Goal: Task Accomplishment & Management: Complete application form

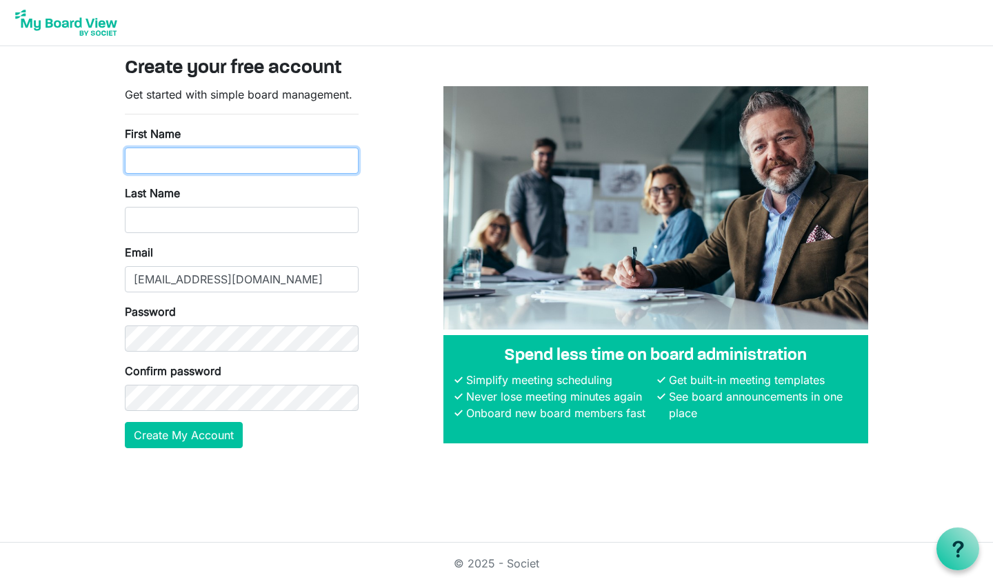
click at [156, 162] on input "First Name" at bounding box center [242, 161] width 234 height 26
type input "Claire"
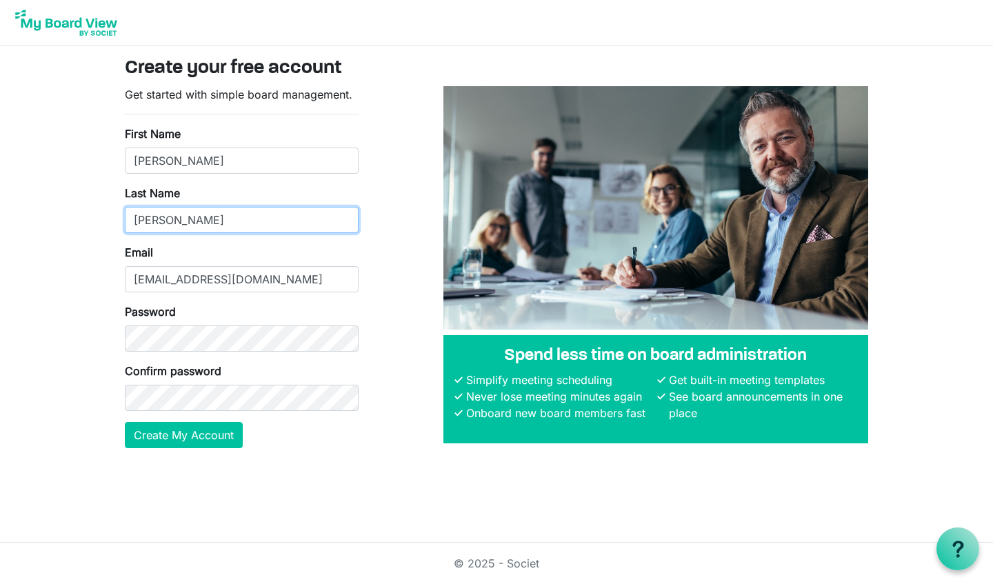
type input "Cummings"
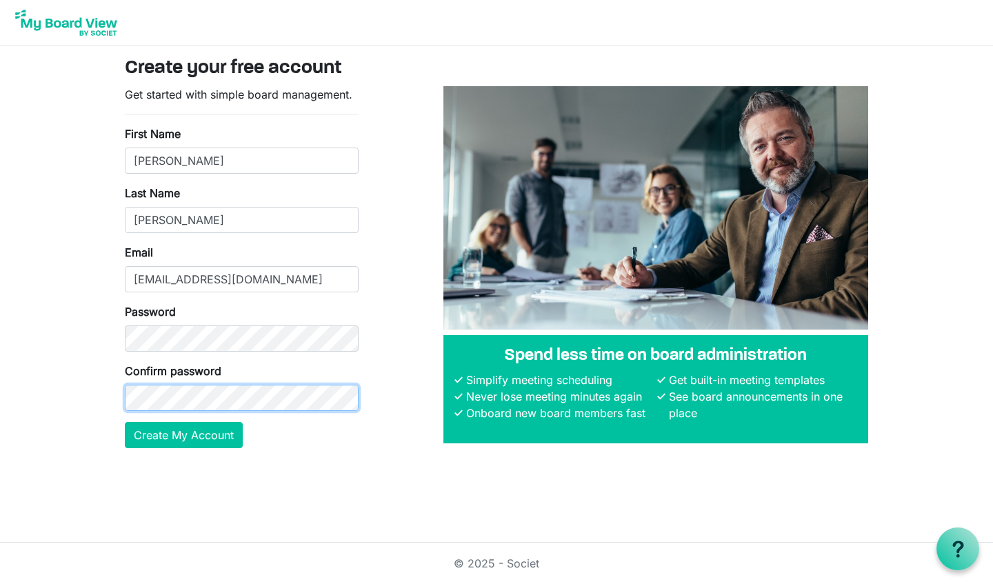
click at [125, 422] on button "Create My Account" at bounding box center [184, 435] width 118 height 26
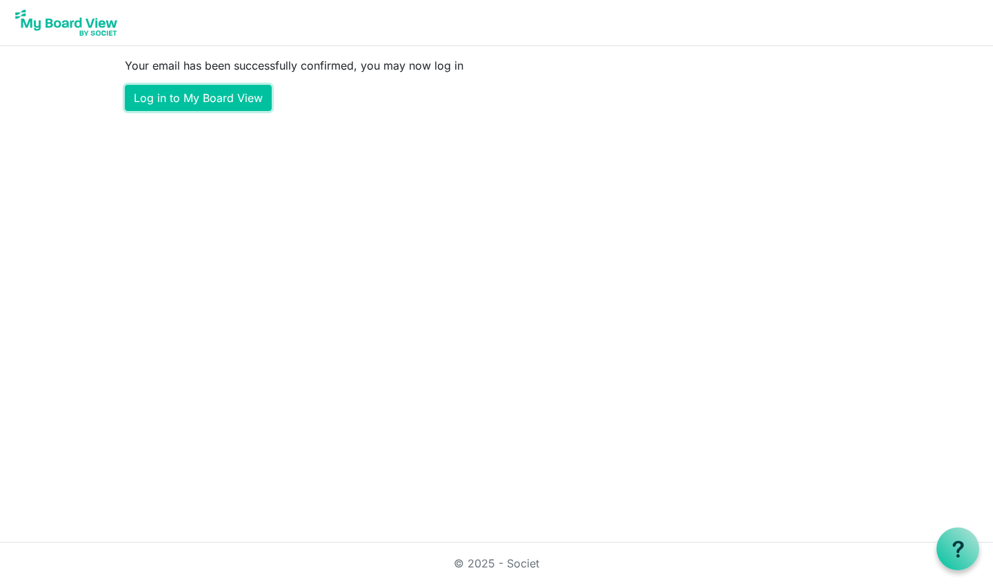
click at [250, 110] on link "Log in to My Board View" at bounding box center [198, 98] width 147 height 26
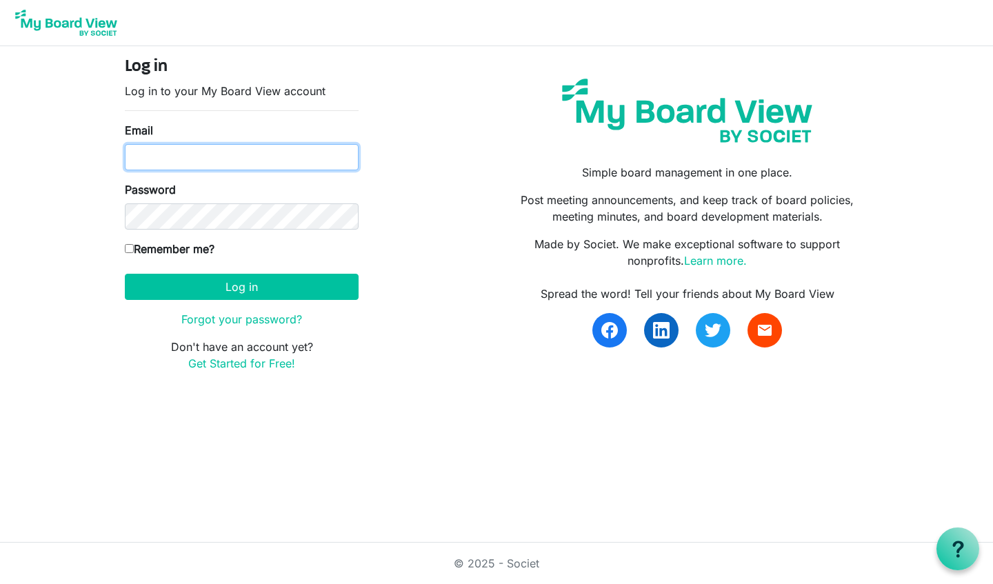
type input "clairemariecummings@gmail.com"
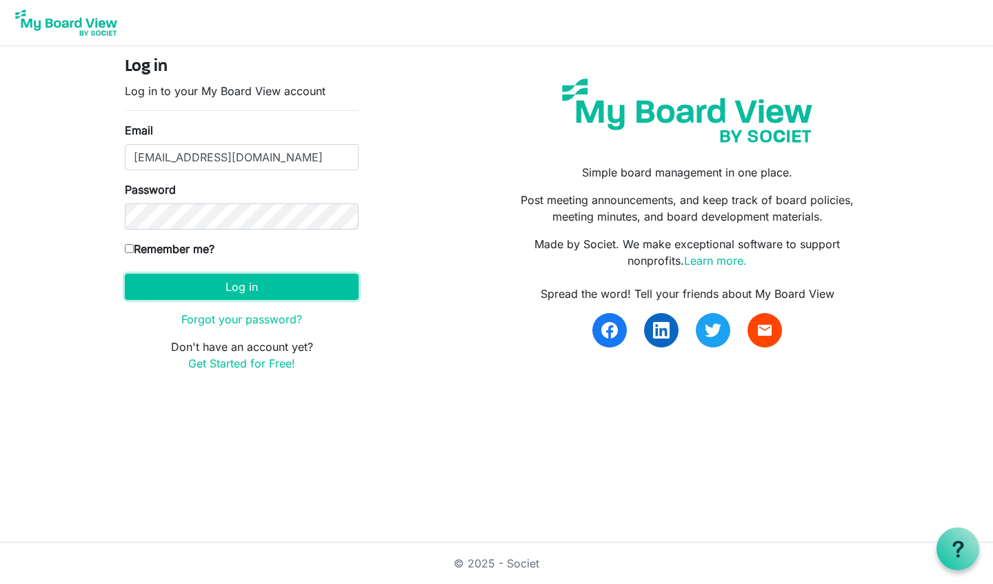
click at [219, 285] on button "Log in" at bounding box center [242, 287] width 234 height 26
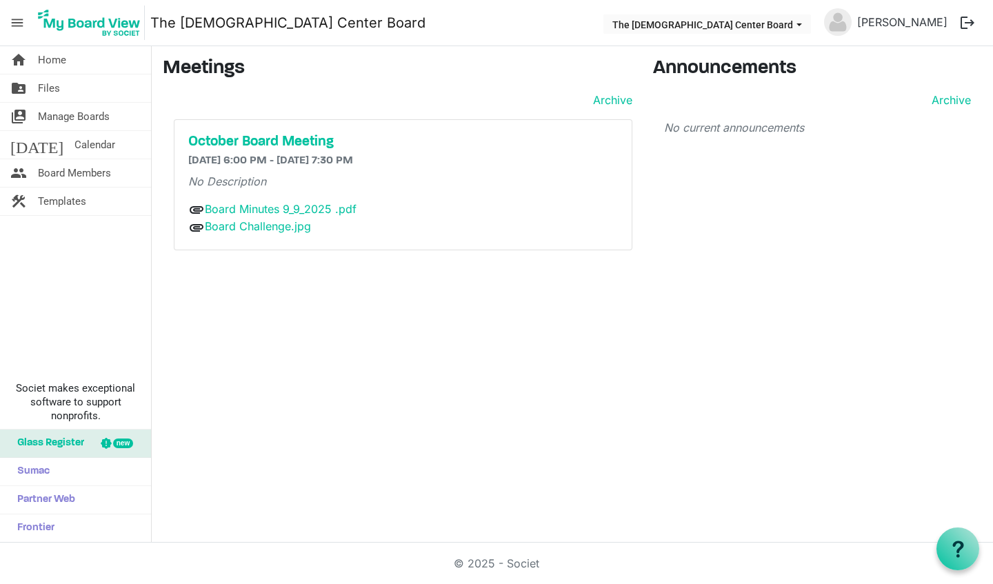
click at [105, 175] on span "Board Members" at bounding box center [74, 173] width 73 height 28
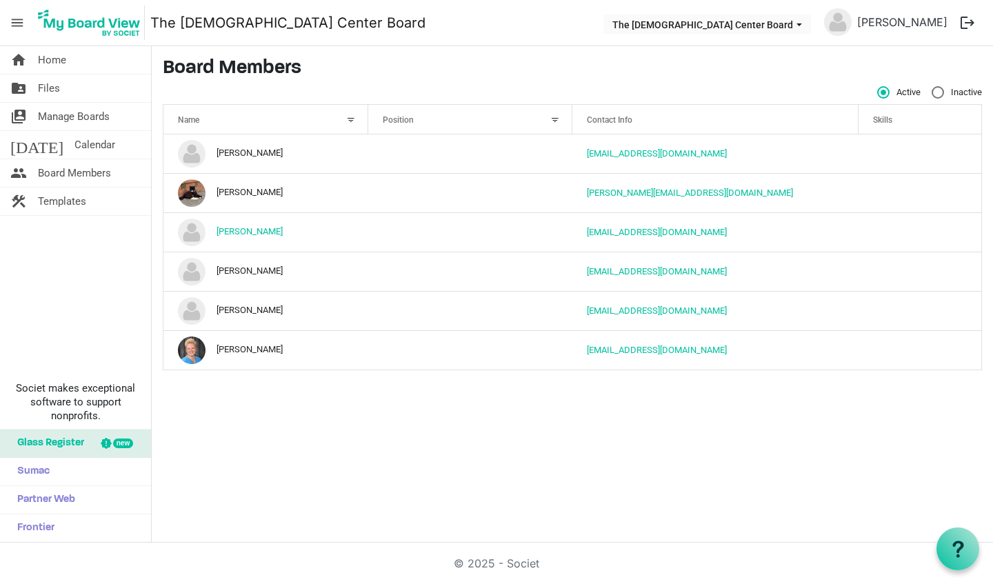
click at [92, 143] on link "today Calendar" at bounding box center [75, 145] width 151 height 28
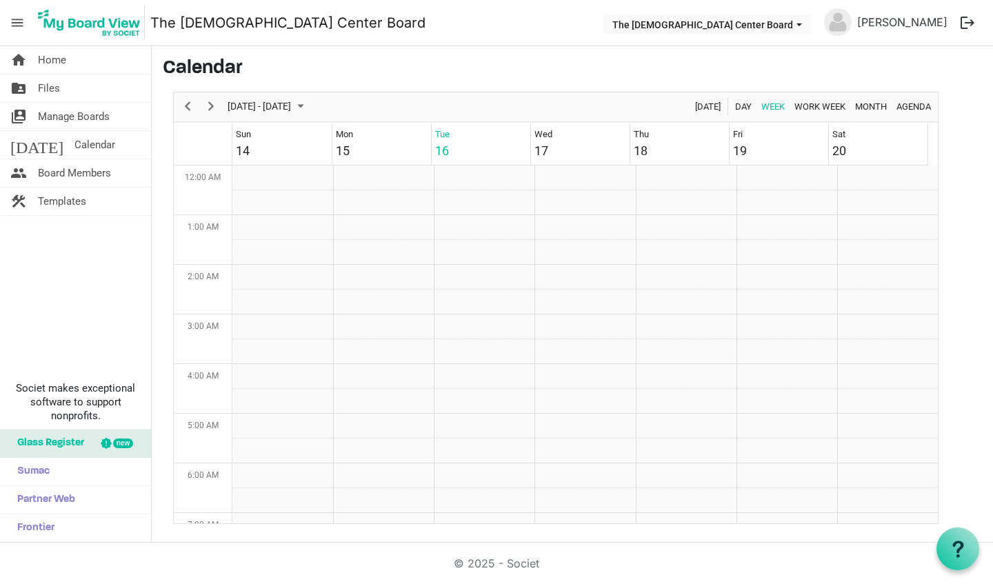
scroll to position [447, 0]
click at [882, 96] on div "Month" at bounding box center [870, 106] width 41 height 29
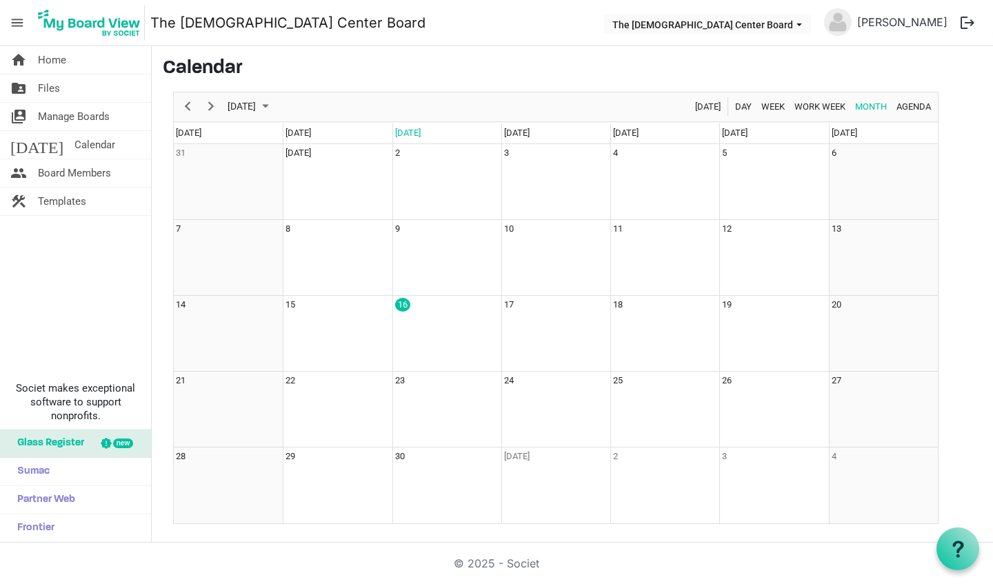
click at [416, 321] on td "16" at bounding box center [446, 334] width 109 height 76
click at [404, 302] on div "16" at bounding box center [402, 305] width 15 height 14
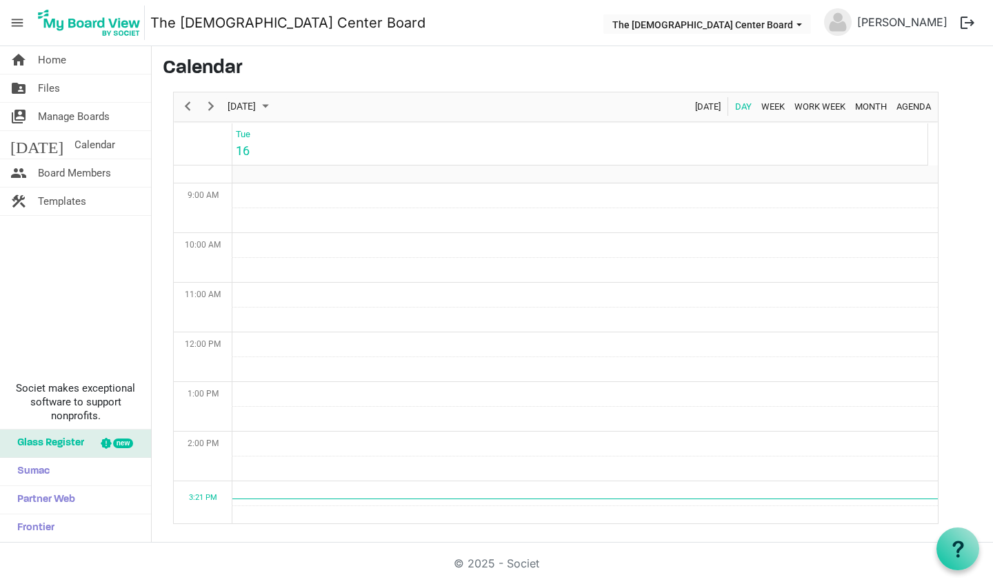
scroll to position [0, 0]
click at [114, 115] on link "switch_account Manage Boards" at bounding box center [75, 117] width 151 height 28
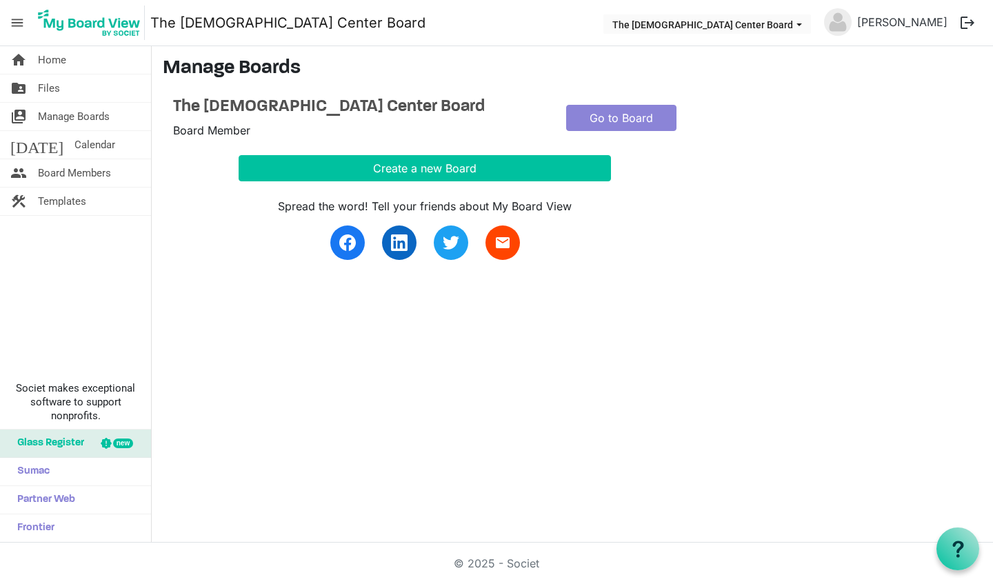
click at [88, 152] on link "[DATE] Calendar" at bounding box center [75, 145] width 151 height 28
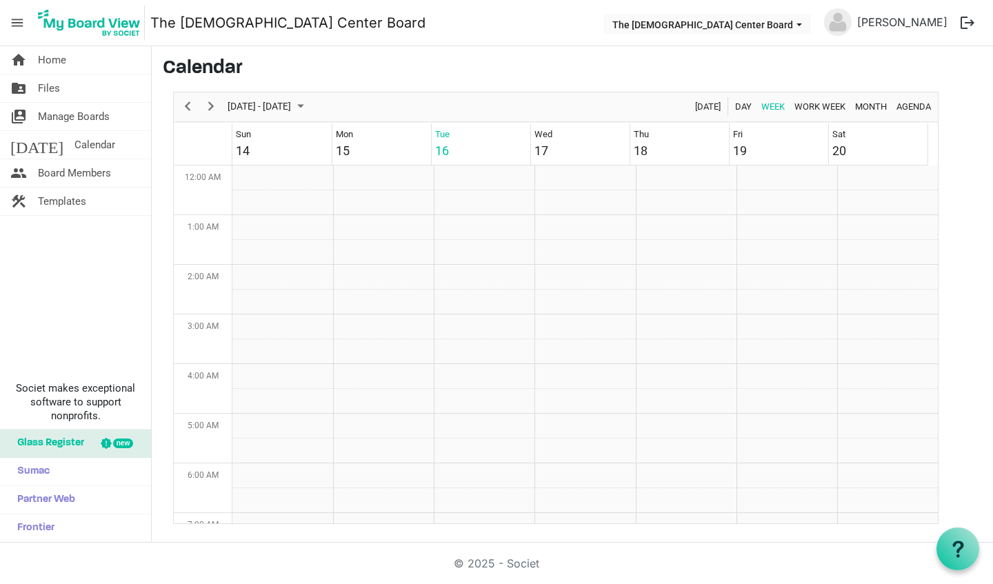
scroll to position [447, 0]
click at [858, 106] on span "Month" at bounding box center [870, 106] width 34 height 17
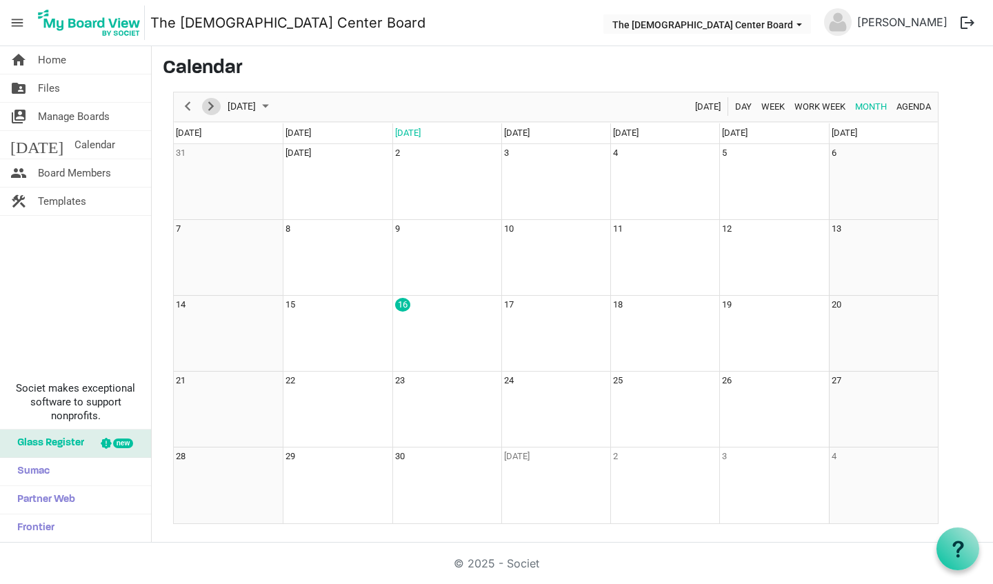
click at [206, 103] on span "Next" at bounding box center [211, 106] width 17 height 17
click at [184, 102] on span "Previous" at bounding box center [187, 106] width 17 height 17
click at [77, 57] on link "home Home" at bounding box center [75, 60] width 151 height 28
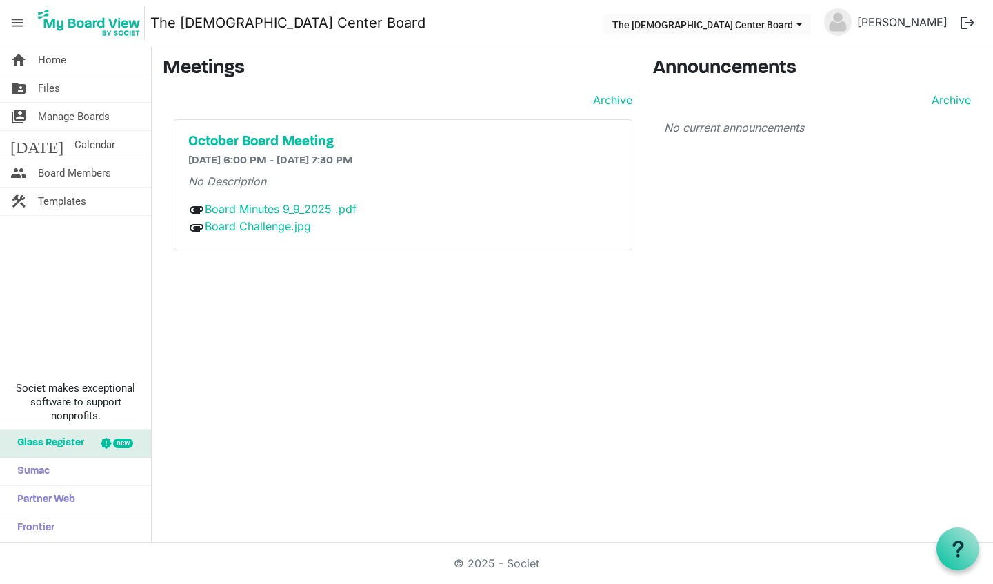
click at [97, 94] on link "folder_shared Files" at bounding box center [75, 88] width 151 height 28
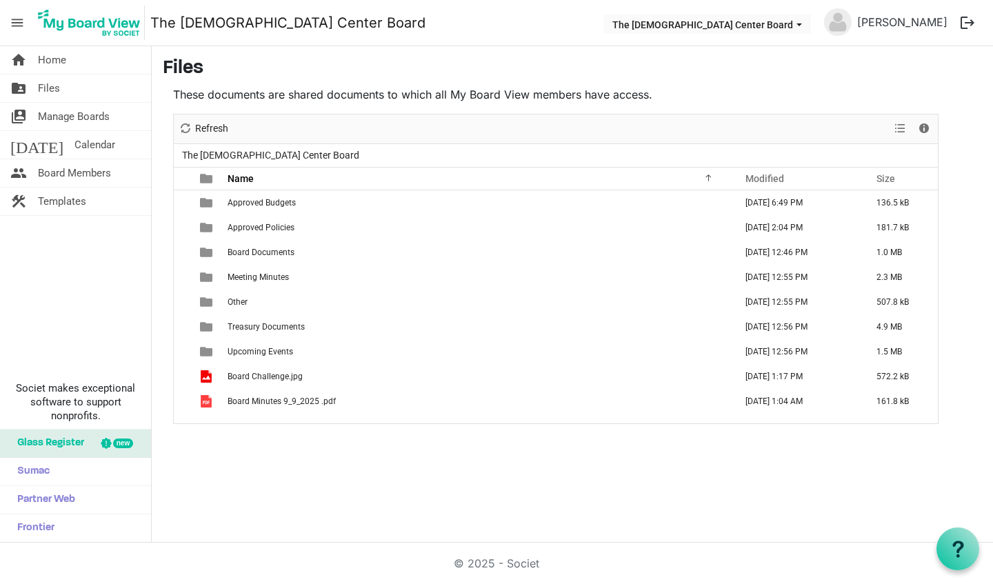
click at [98, 123] on span "Manage Boards" at bounding box center [74, 117] width 72 height 28
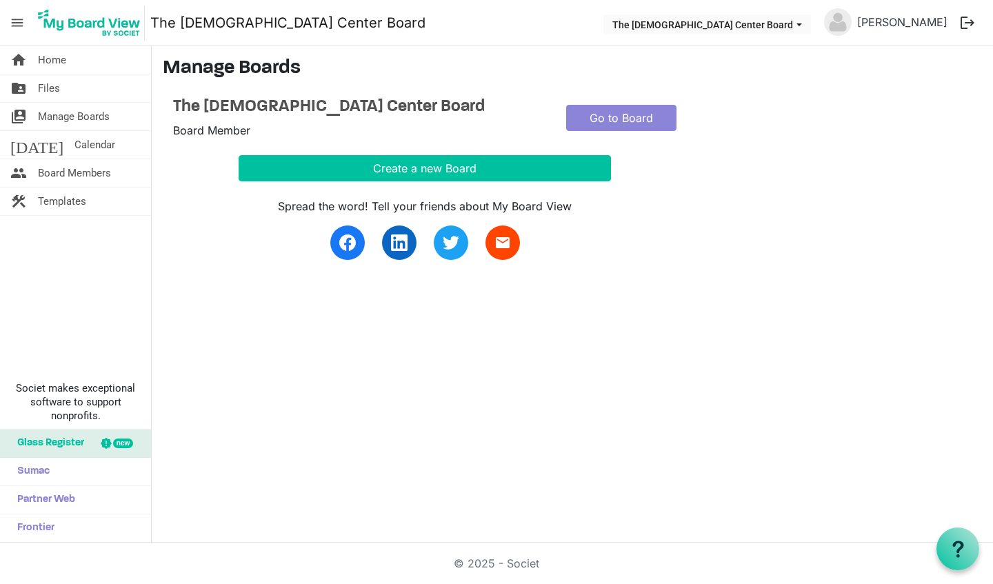
click at [100, 137] on link "today Calendar" at bounding box center [75, 145] width 151 height 28
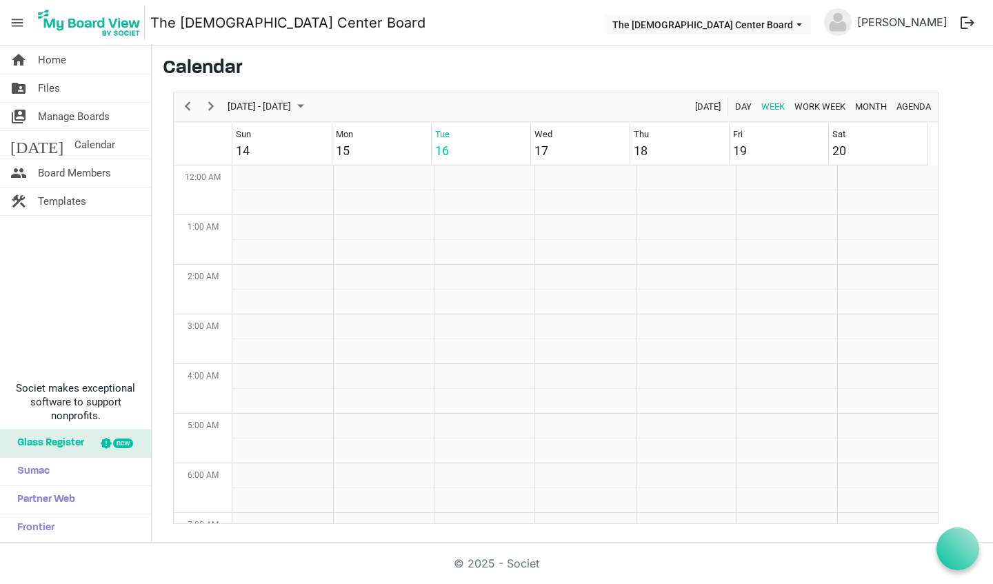
scroll to position [447, 0]
click at [103, 163] on span "Board Members" at bounding box center [74, 173] width 73 height 28
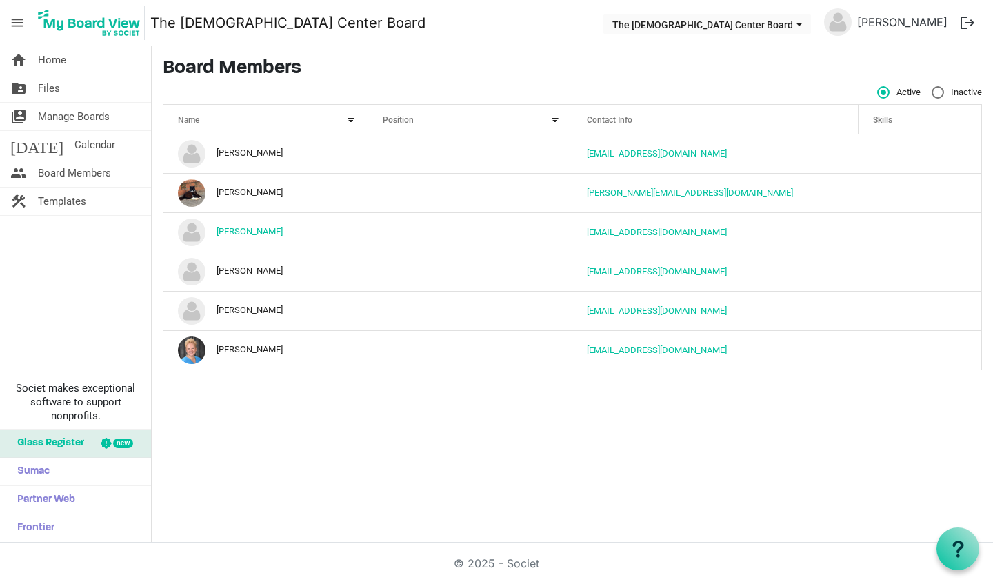
click at [40, 58] on span "Home" at bounding box center [52, 60] width 28 height 28
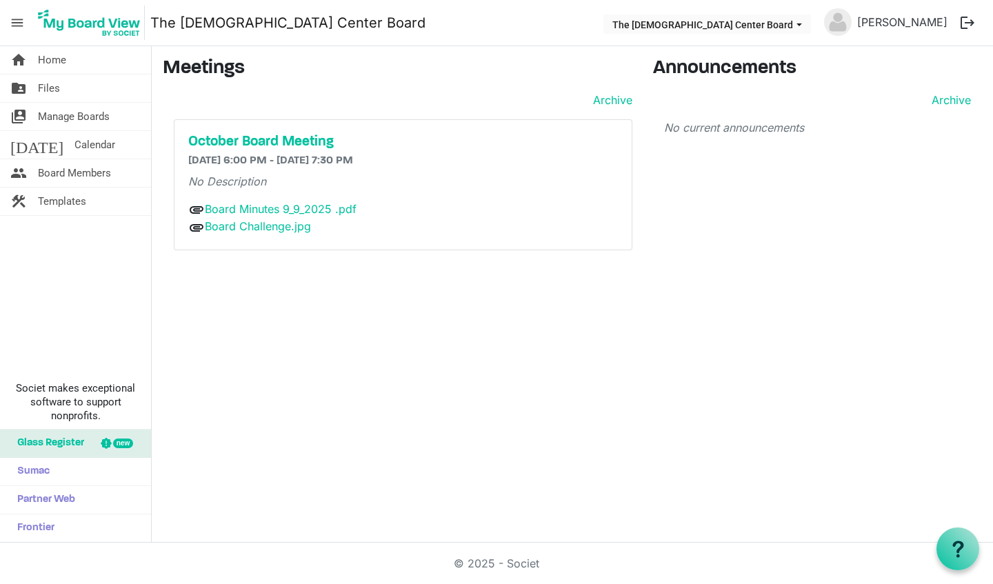
click at [40, 58] on span "Home" at bounding box center [52, 60] width 28 height 28
click at [753, 59] on h3 "Announcements" at bounding box center [818, 68] width 330 height 23
